Goal: Transaction & Acquisition: Download file/media

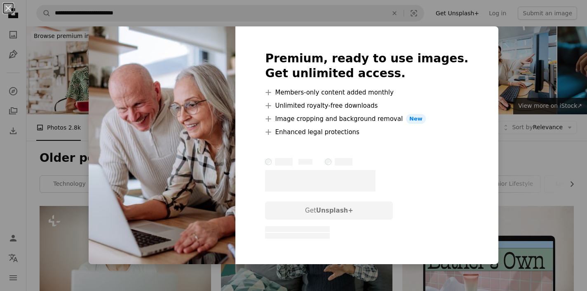
scroll to position [716, 0]
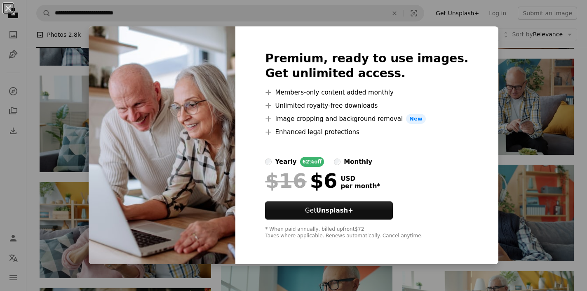
click at [496, 140] on div "An X shape Premium, ready to use images. Get unlimited access. A plus sign Memb…" at bounding box center [293, 145] width 587 height 291
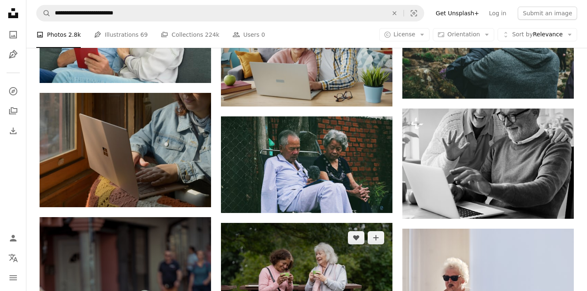
scroll to position [4839, 0]
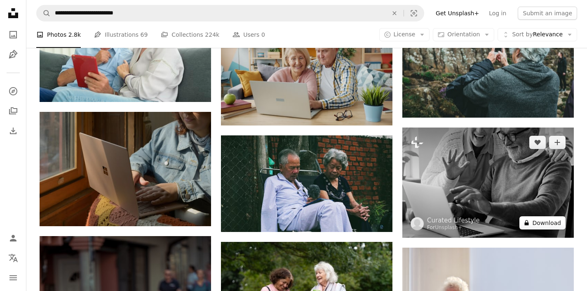
click at [548, 225] on button "A lock Download" at bounding box center [543, 222] width 46 height 13
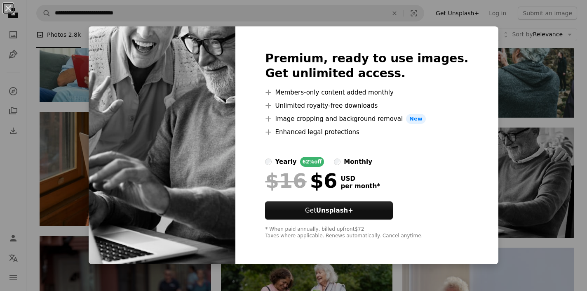
click at [523, 184] on div "An X shape Premium, ready to use images. Get unlimited access. A plus sign Memb…" at bounding box center [293, 145] width 587 height 291
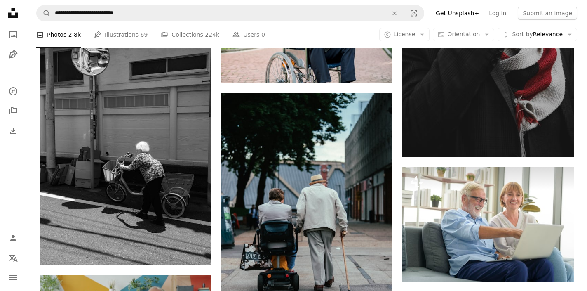
scroll to position [10648, 0]
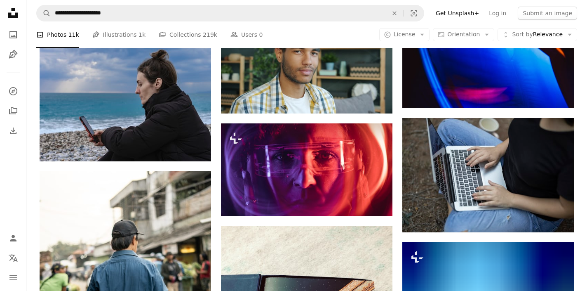
scroll to position [3660, 0]
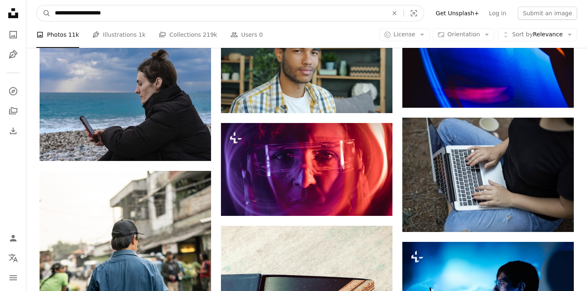
click at [53, 13] on input "**********" at bounding box center [218, 13] width 335 height 16
type input "**********"
click at [37, 5] on button "A magnifying glass" at bounding box center [44, 13] width 14 height 16
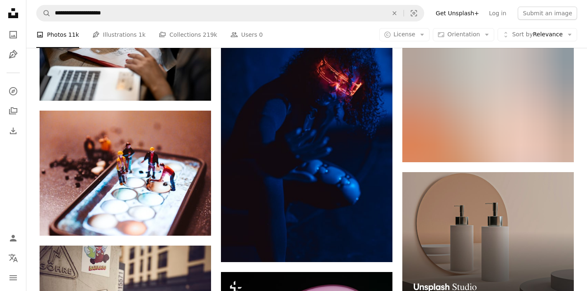
scroll to position [2329, 0]
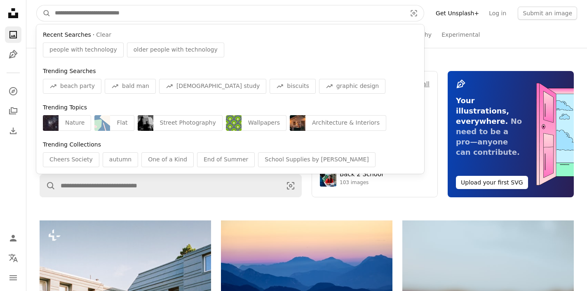
click at [73, 11] on input "Find visuals sitewide" at bounding box center [227, 13] width 353 height 16
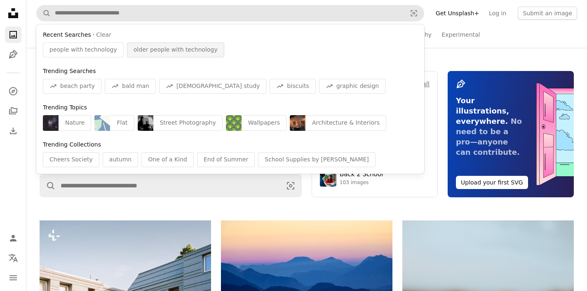
click at [158, 51] on span "older people with technology" at bounding box center [176, 50] width 84 height 8
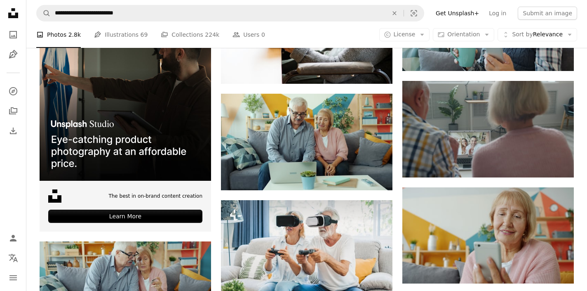
scroll to position [1123, 0]
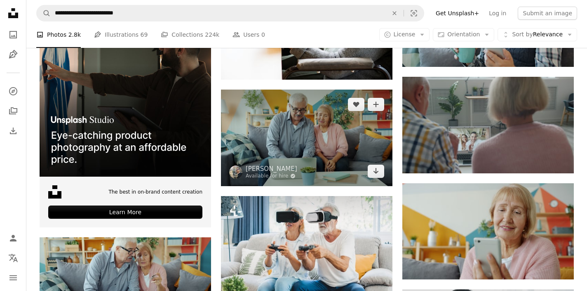
click at [319, 143] on img at bounding box center [307, 137] width 172 height 97
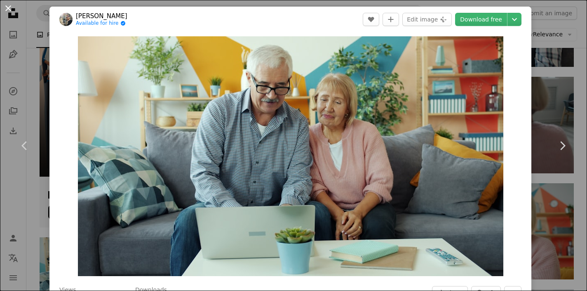
click at [8, 8] on button "An X shape" at bounding box center [8, 8] width 10 height 10
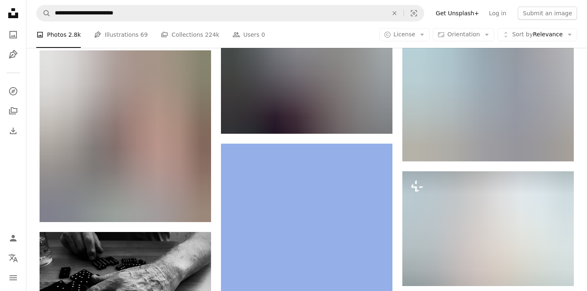
scroll to position [5369, 0]
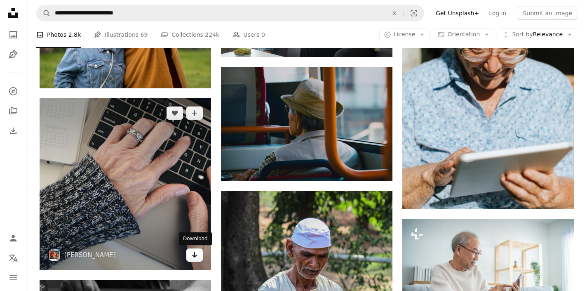
click at [194, 255] on icon "Arrow pointing down" at bounding box center [194, 254] width 7 height 10
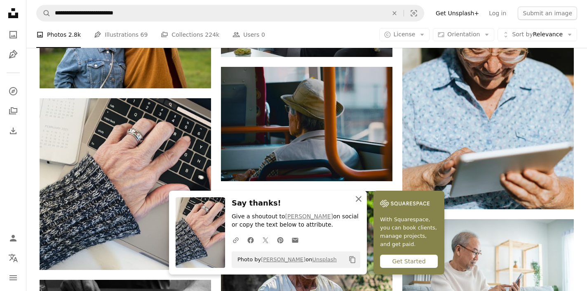
click at [359, 198] on icon "button" at bounding box center [359, 199] width 6 height 6
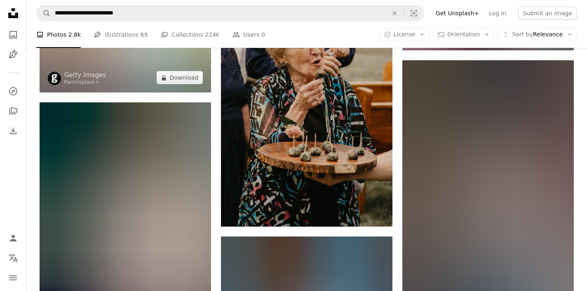
scroll to position [7856, 0]
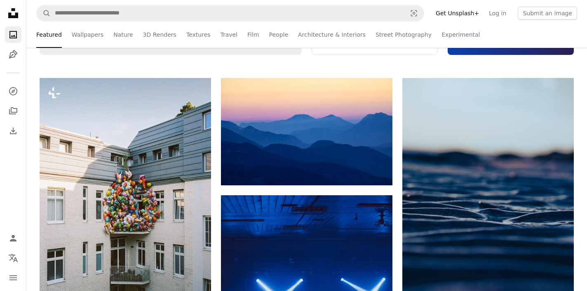
scroll to position [144, 0]
